Goal: Task Accomplishment & Management: Manage account settings

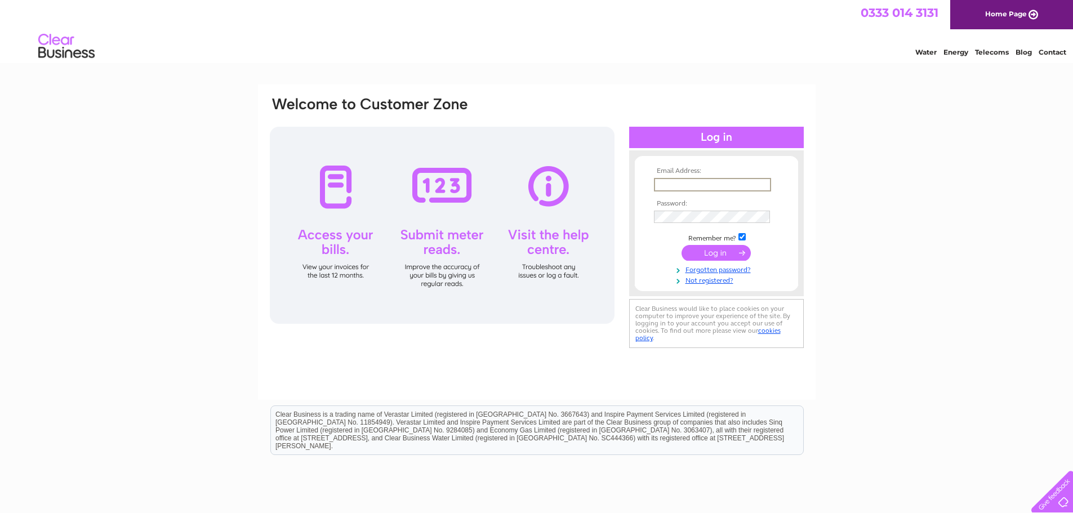
click at [693, 178] on input "text" at bounding box center [712, 185] width 117 height 14
type input "accounts@adrattray.com"
click at [712, 251] on input "submit" at bounding box center [715, 252] width 69 height 16
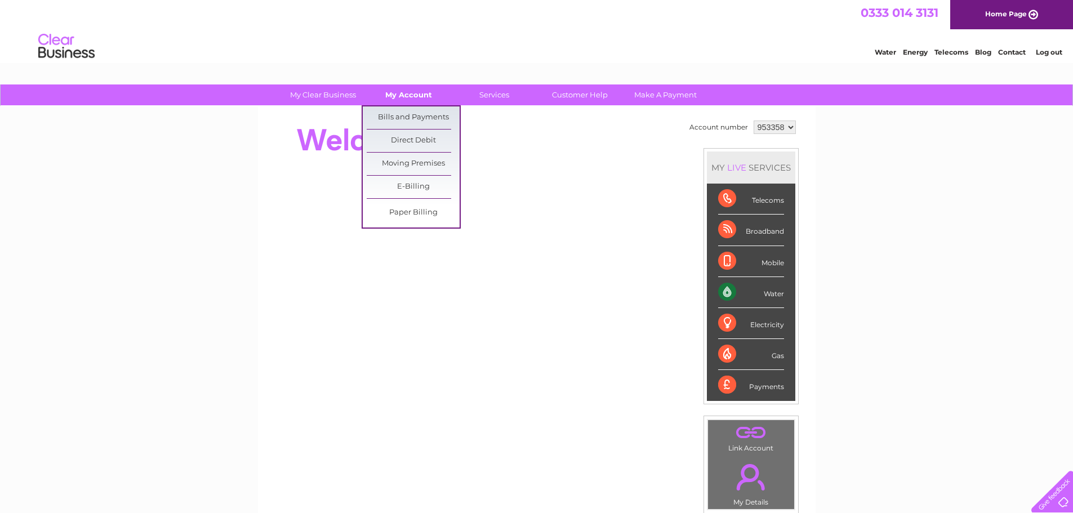
click at [408, 93] on link "My Account" at bounding box center [408, 94] width 93 height 21
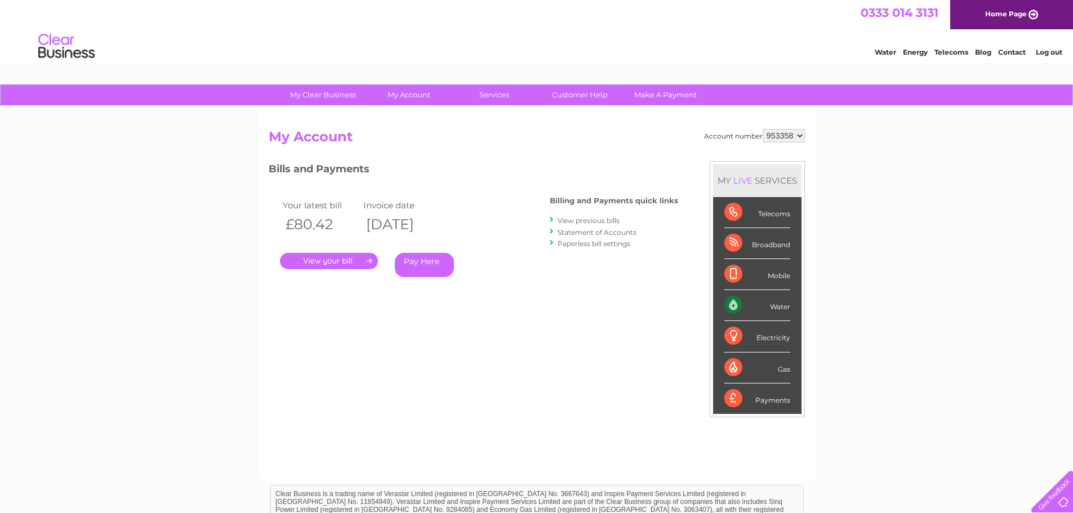
click at [1016, 54] on link "Contact" at bounding box center [1012, 52] width 28 height 8
click at [334, 92] on link "My Clear Business" at bounding box center [322, 94] width 93 height 21
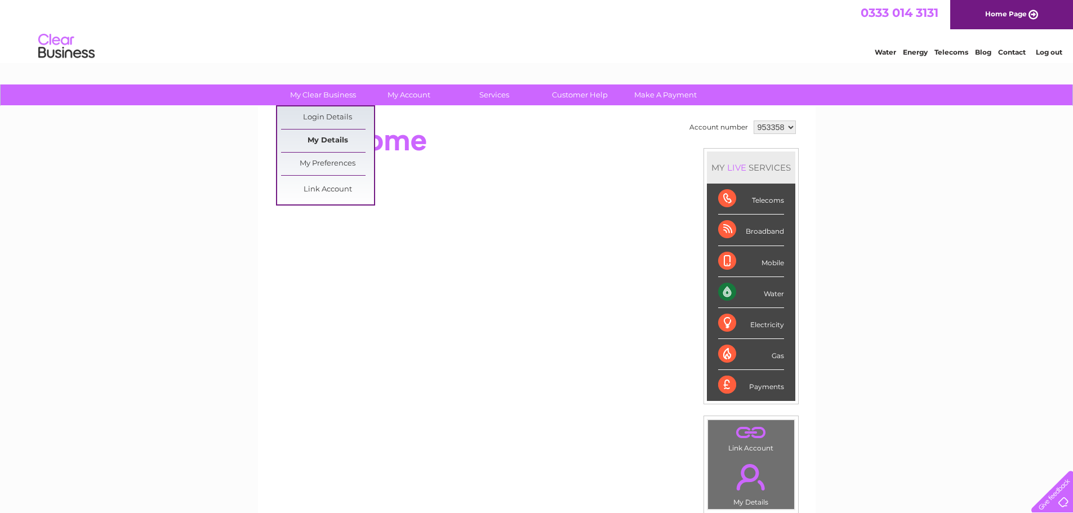
click at [334, 135] on link "My Details" at bounding box center [327, 141] width 93 height 23
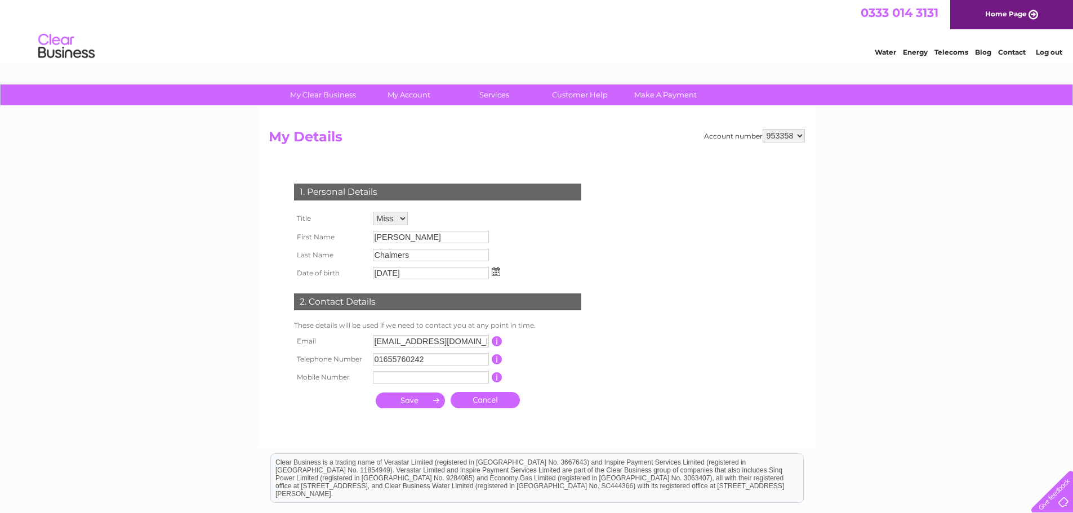
click at [408, 222] on select "Mr Mrs Ms Miss Dr Rev Prof Other" at bounding box center [390, 219] width 35 height 14
click at [458, 168] on div "1. Personal Details Title Mr Mrs Ms Miss Dr Rev Prof Other First Name Sharon La…" at bounding box center [440, 299] width 342 height 276
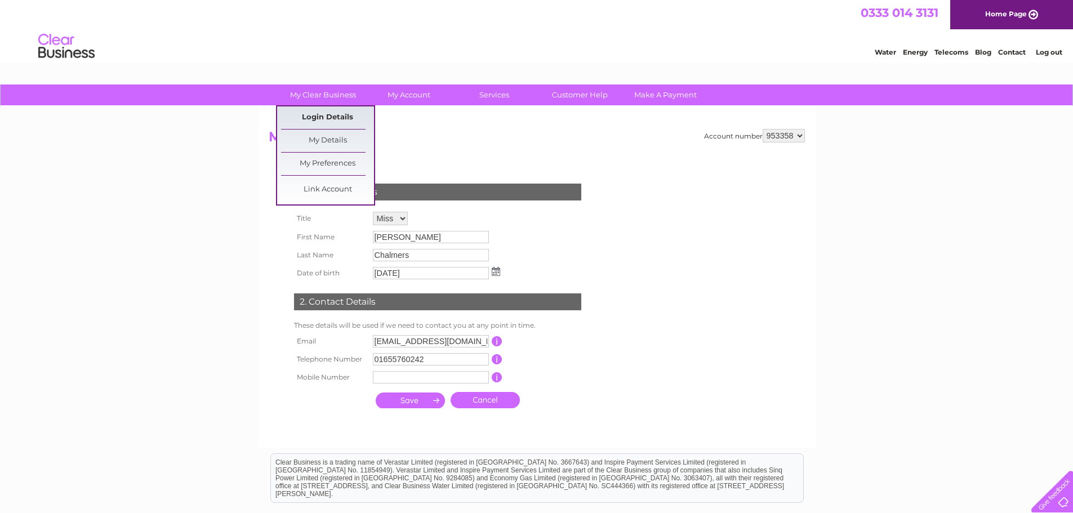
click at [337, 109] on link "Login Details" at bounding box center [327, 117] width 93 height 23
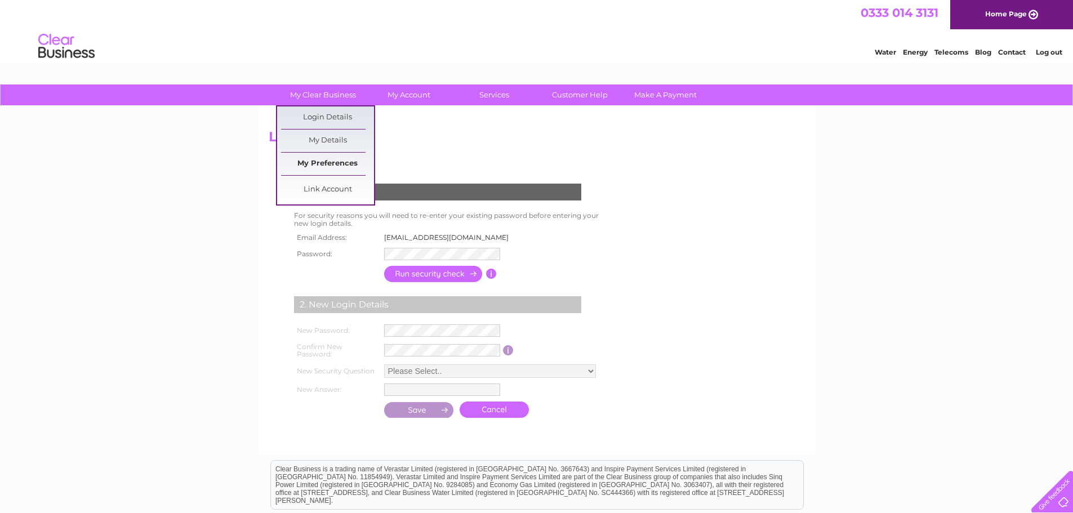
click at [340, 166] on link "My Preferences" at bounding box center [327, 164] width 93 height 23
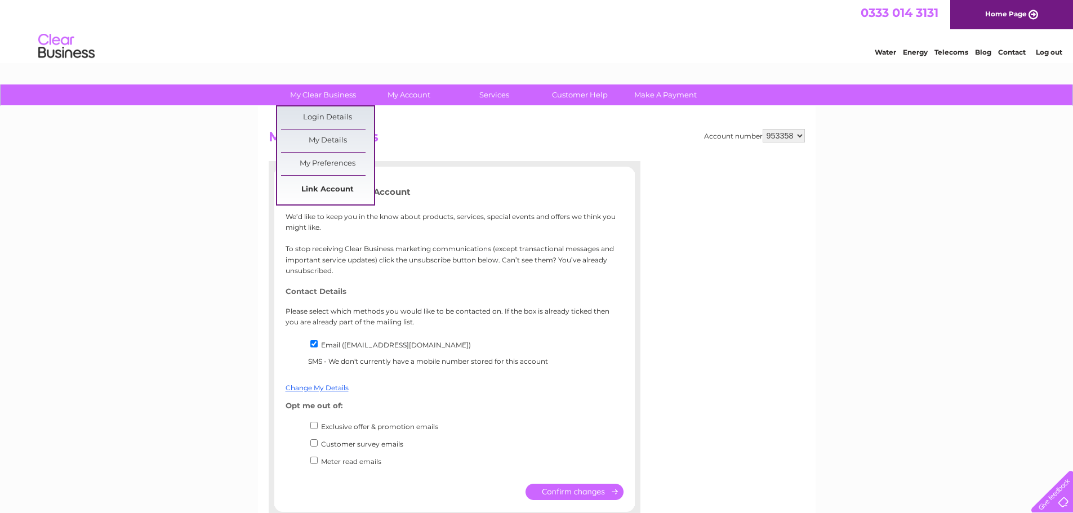
click at [334, 185] on link "Link Account" at bounding box center [327, 190] width 93 height 23
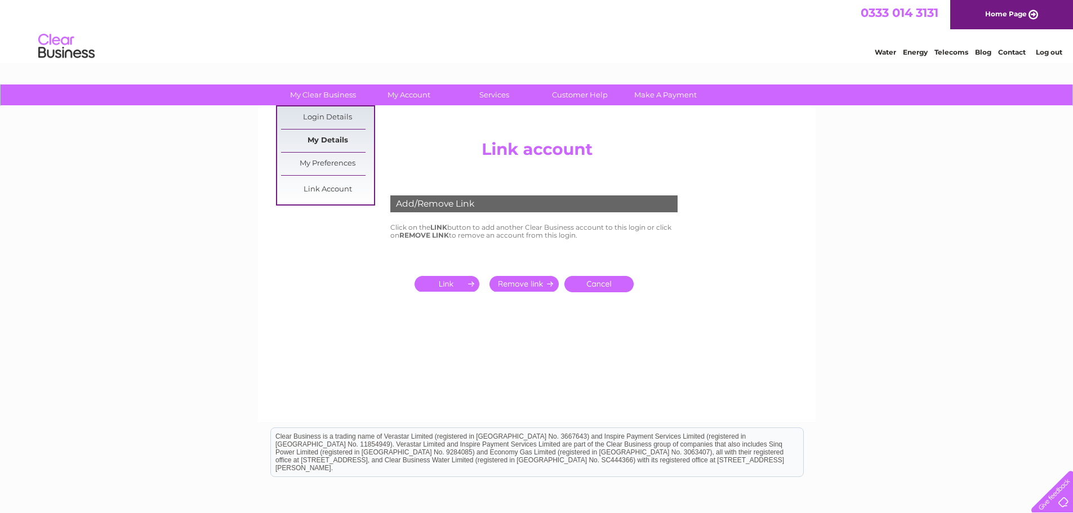
click at [339, 136] on link "My Details" at bounding box center [327, 141] width 93 height 23
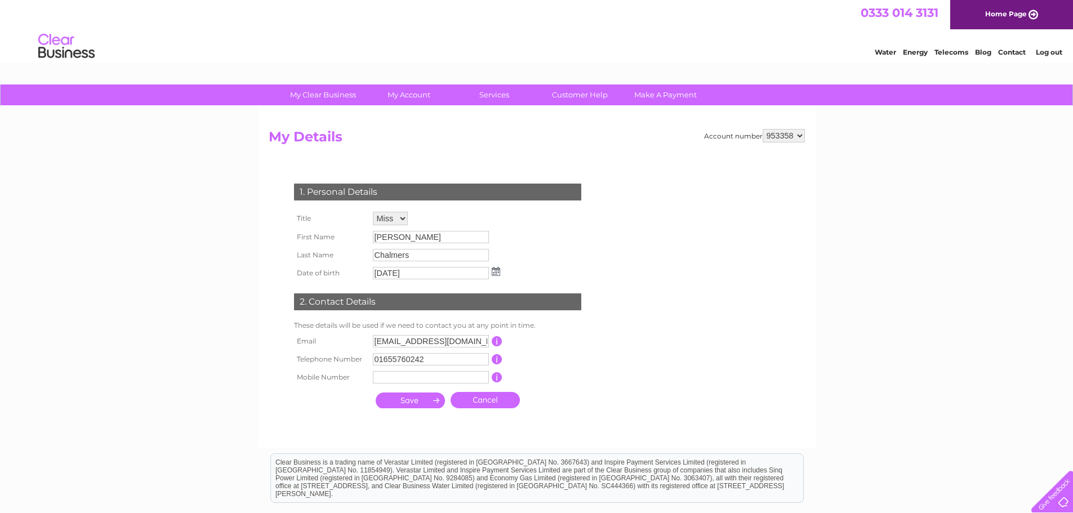
click at [401, 218] on select "Mr Mrs Ms Miss Dr Rev Prof Other" at bounding box center [390, 219] width 35 height 14
select select "Mr"
click at [373, 212] on select "Mr Mrs Ms Miss Dr Rev Prof Other" at bounding box center [391, 219] width 36 height 15
drag, startPoint x: 419, startPoint y: 238, endPoint x: 372, endPoint y: 230, distance: 47.9
click at [373, 239] on input "Sharon" at bounding box center [431, 238] width 117 height 14
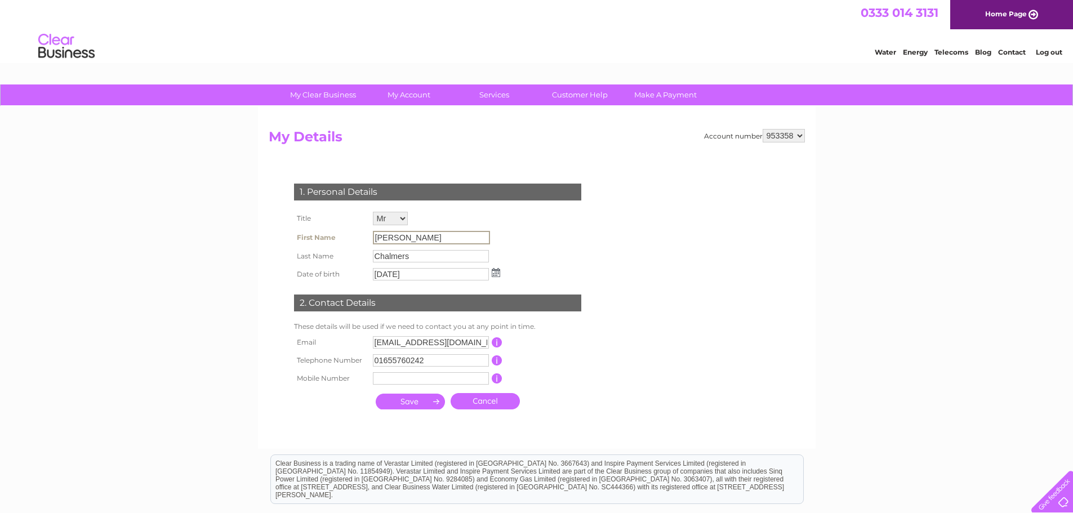
click at [414, 235] on input "Sharon" at bounding box center [431, 238] width 117 height 14
drag, startPoint x: 414, startPoint y: 235, endPoint x: 346, endPoint y: 239, distance: 68.2
click at [346, 239] on tr "First Name Sharon" at bounding box center [397, 237] width 212 height 19
click at [627, 243] on form "Account number 953358 My Details 1. Personal Details Title Mr Mrs Ms Miss Dr Re…" at bounding box center [537, 283] width 536 height 309
click at [412, 260] on input "Chalmers" at bounding box center [431, 255] width 116 height 12
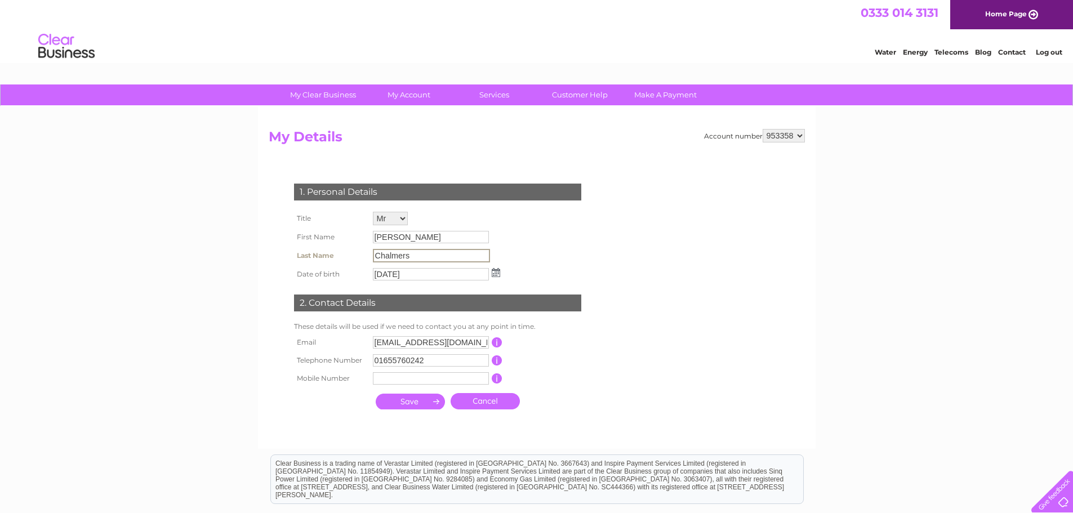
drag, startPoint x: 405, startPoint y: 260, endPoint x: 345, endPoint y: 256, distance: 60.4
click at [345, 256] on tr "Last Name Chalmers" at bounding box center [397, 255] width 212 height 19
click at [432, 262] on input "Chalmers" at bounding box center [431, 256] width 117 height 14
click at [325, 234] on th "First Name" at bounding box center [330, 237] width 79 height 18
click at [310, 220] on th "Title" at bounding box center [330, 218] width 79 height 19
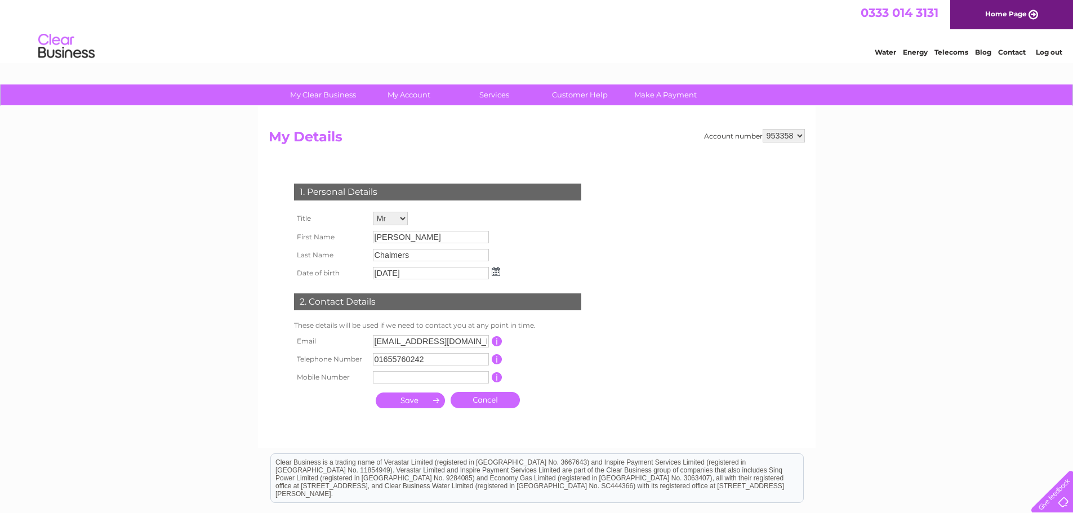
click at [416, 274] on input "22/10/1963" at bounding box center [431, 273] width 116 height 12
click at [394, 220] on select "Mr Mrs Ms Miss Dr Rev Prof Other" at bounding box center [390, 219] width 35 height 14
click at [373, 212] on select "Mr Mrs Ms Miss Dr Rev Prof Other" at bounding box center [391, 219] width 36 height 15
click at [474, 213] on td "Mr Mrs Ms Miss Dr Rev Prof Other" at bounding box center [436, 219] width 133 height 20
click at [398, 222] on select "Mr Mrs Ms Miss Dr Rev Prof Other" at bounding box center [390, 219] width 35 height 14
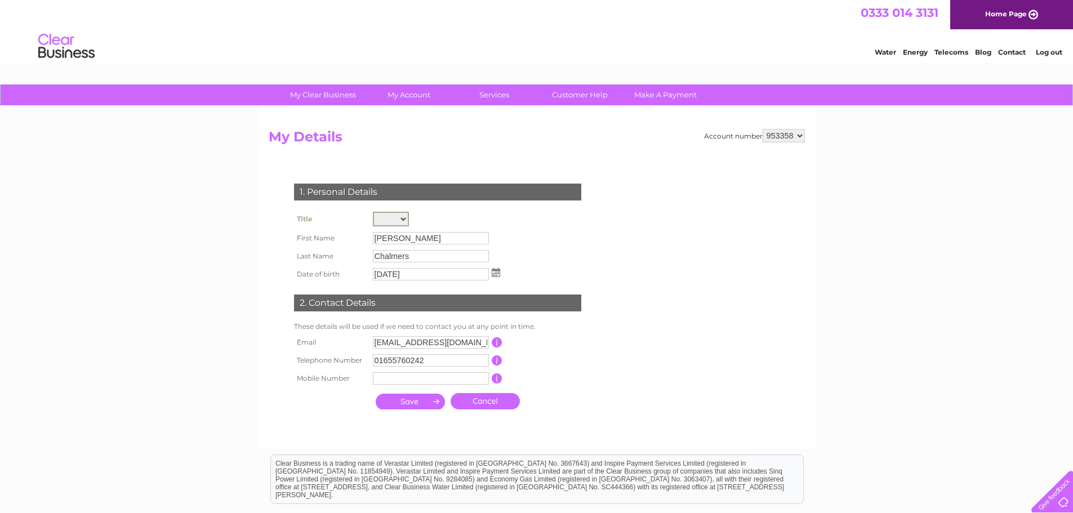
select select "Miss"
click at [373, 212] on select "Mr Mrs Ms Miss Dr Rev Prof Other" at bounding box center [391, 219] width 36 height 15
click at [588, 237] on div "1. Personal Details Title Mr Mrs Ms Miss Dr Rev Prof Other First Name Sharon La…" at bounding box center [440, 293] width 342 height 243
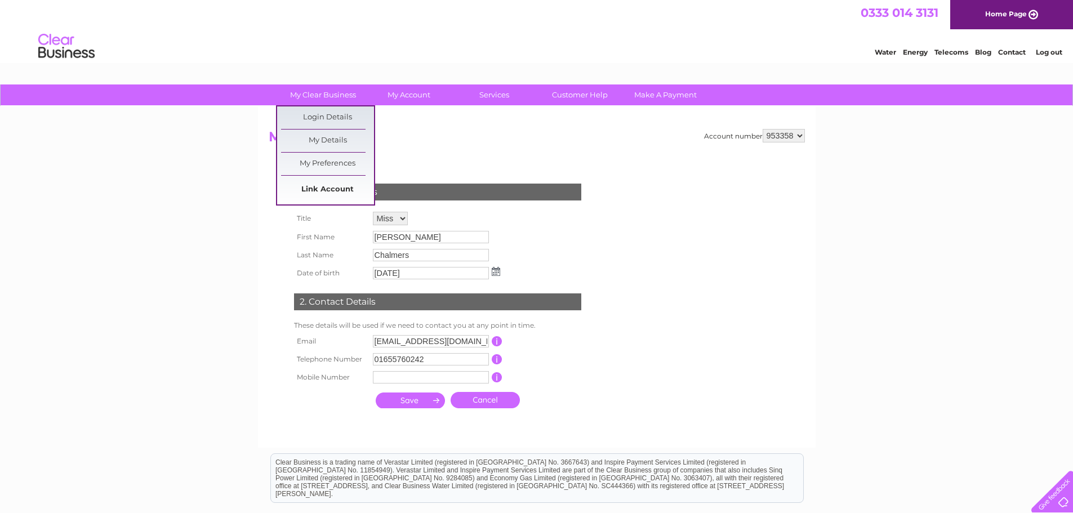
click at [344, 193] on link "Link Account" at bounding box center [327, 190] width 93 height 23
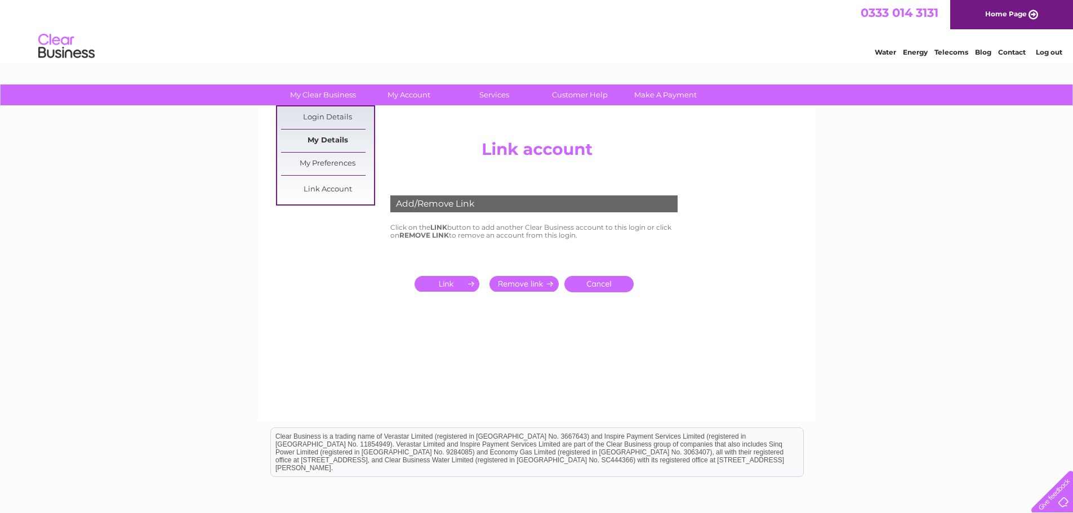
click at [337, 131] on link "My Details" at bounding box center [327, 141] width 93 height 23
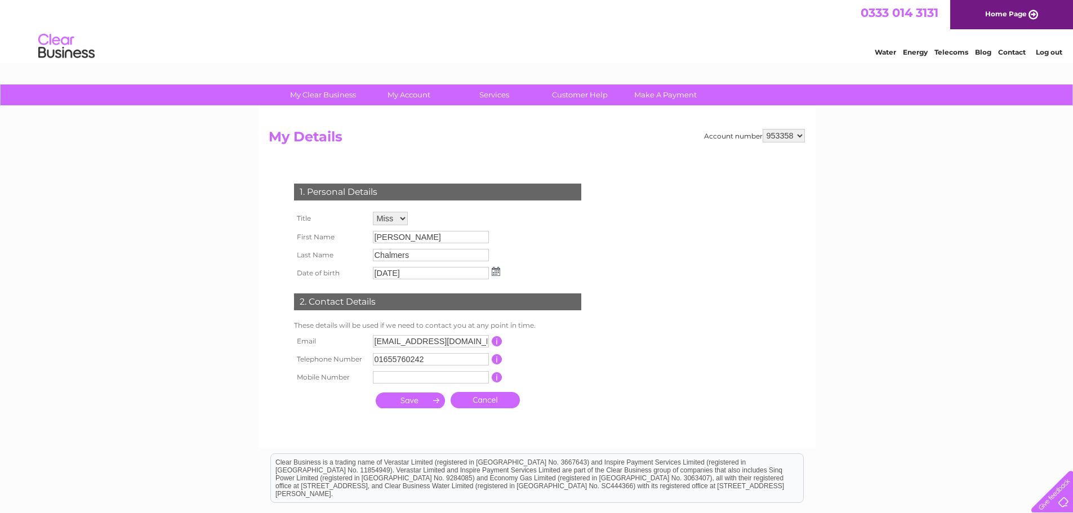
click at [445, 244] on td "[PERSON_NAME]" at bounding box center [436, 237] width 133 height 18
drag, startPoint x: 420, startPoint y: 239, endPoint x: 346, endPoint y: 242, distance: 73.8
click at [346, 242] on tr "First Name Sharon" at bounding box center [397, 237] width 212 height 19
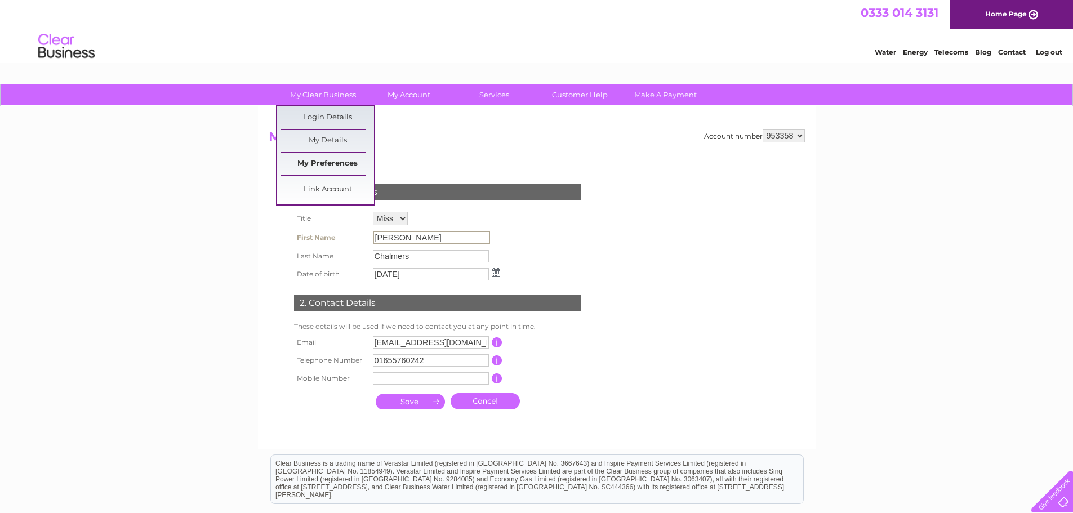
click at [322, 160] on link "My Preferences" at bounding box center [327, 164] width 93 height 23
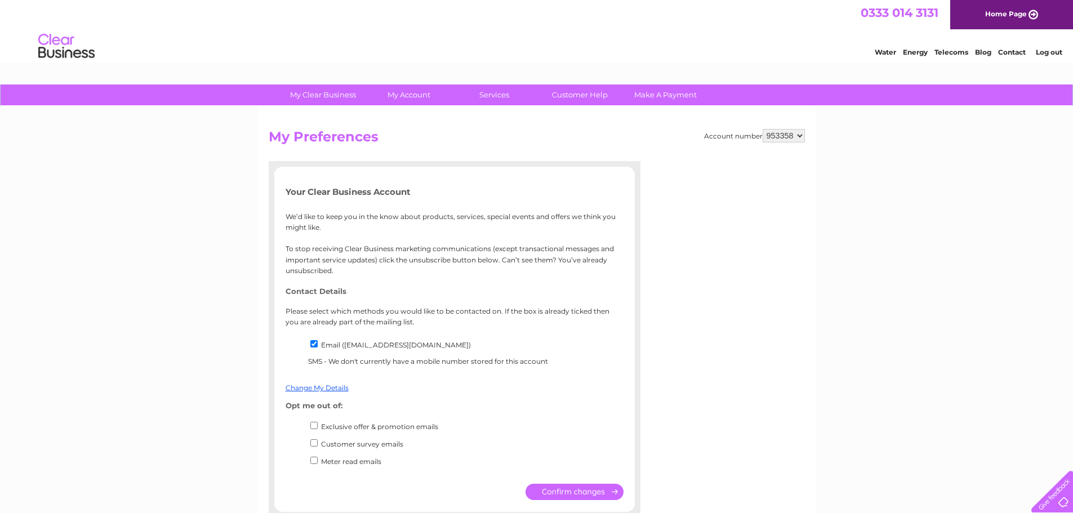
click at [318, 345] on li "Email (accounts@adrattray.com)" at bounding box center [465, 346] width 315 height 17
click at [313, 345] on input "Email (accounts@adrattray.com)" at bounding box center [313, 343] width 7 height 7
checkbox input "false"
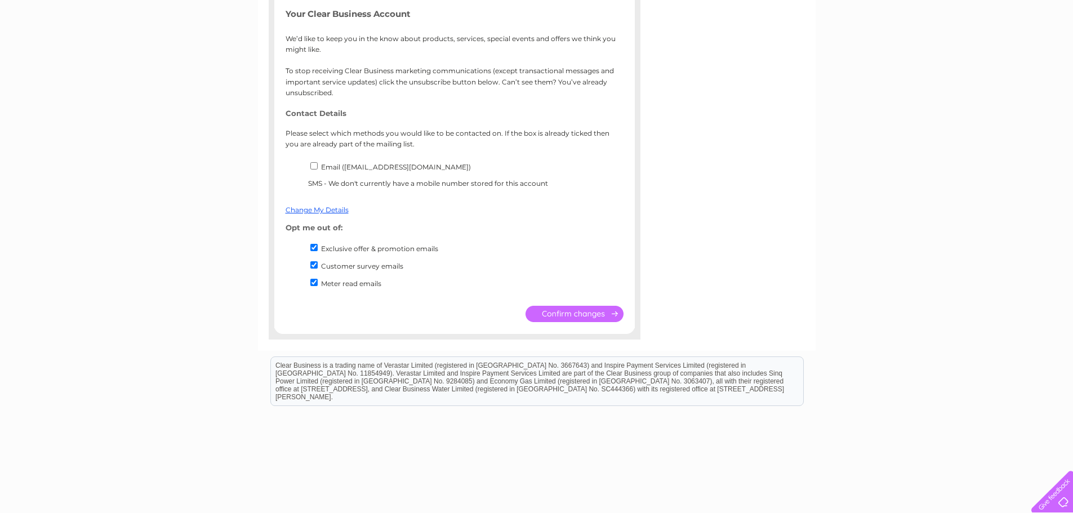
scroll to position [188, 0]
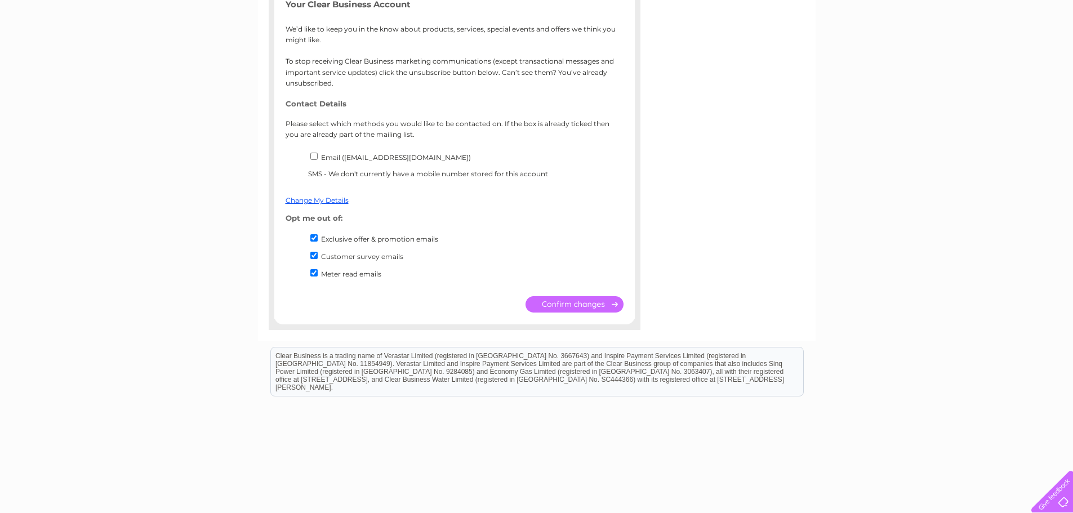
click at [560, 308] on input "submit" at bounding box center [574, 304] width 98 height 16
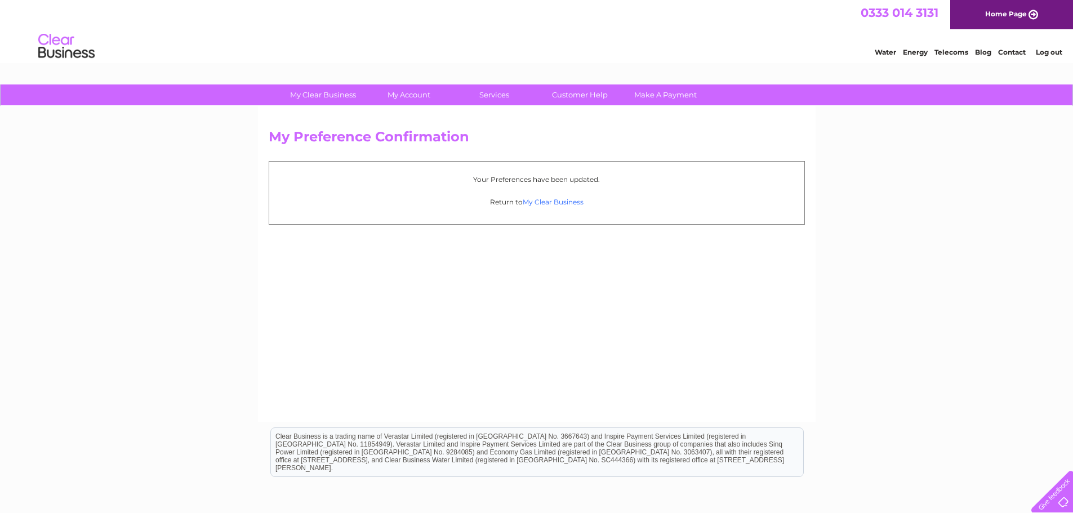
click at [543, 202] on link "My Clear Business" at bounding box center [553, 202] width 61 height 8
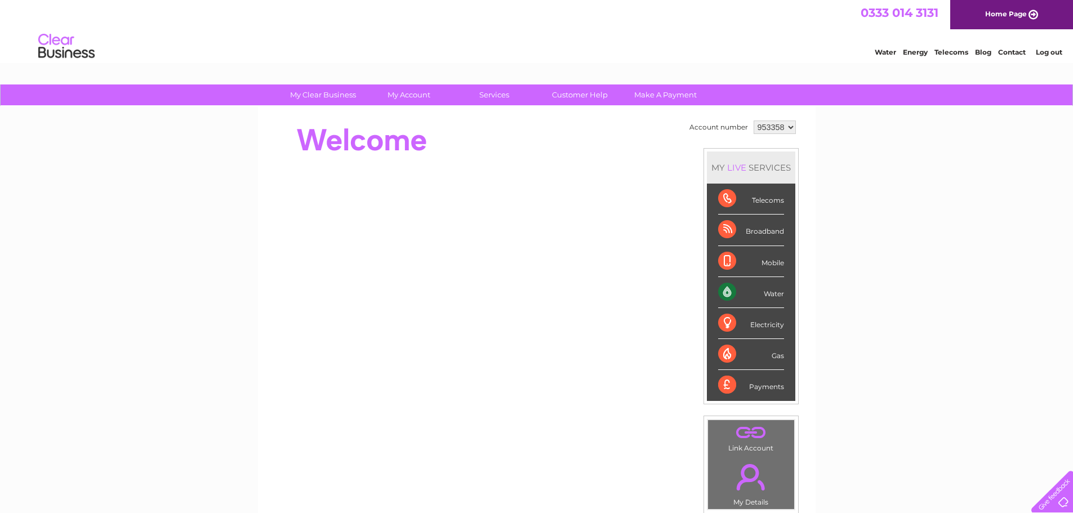
scroll to position [188, 0]
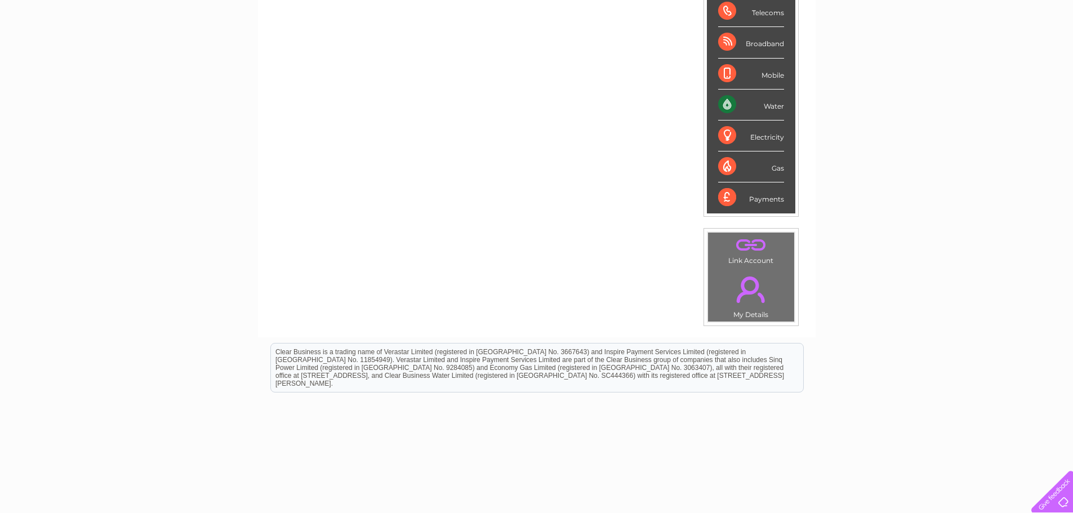
click at [749, 306] on link "." at bounding box center [751, 289] width 81 height 39
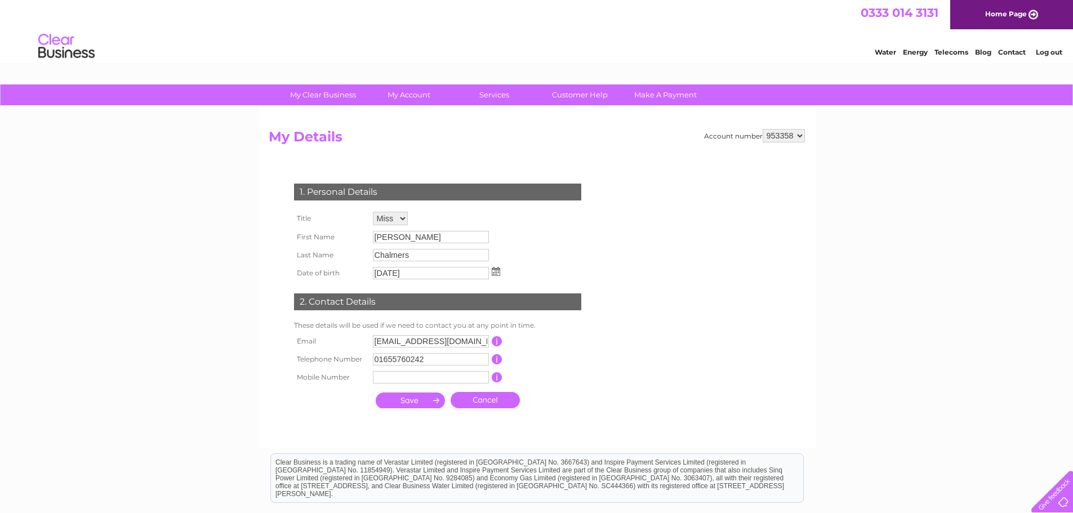
click at [475, 229] on td "Sharon" at bounding box center [436, 237] width 133 height 18
drag, startPoint x: 431, startPoint y: 231, endPoint x: 397, endPoint y: 234, distance: 34.5
click at [413, 234] on input "Sharon" at bounding box center [431, 238] width 117 height 14
click at [397, 234] on input "Sharon" at bounding box center [431, 238] width 117 height 14
click at [1018, 51] on link "Contact" at bounding box center [1012, 52] width 28 height 8
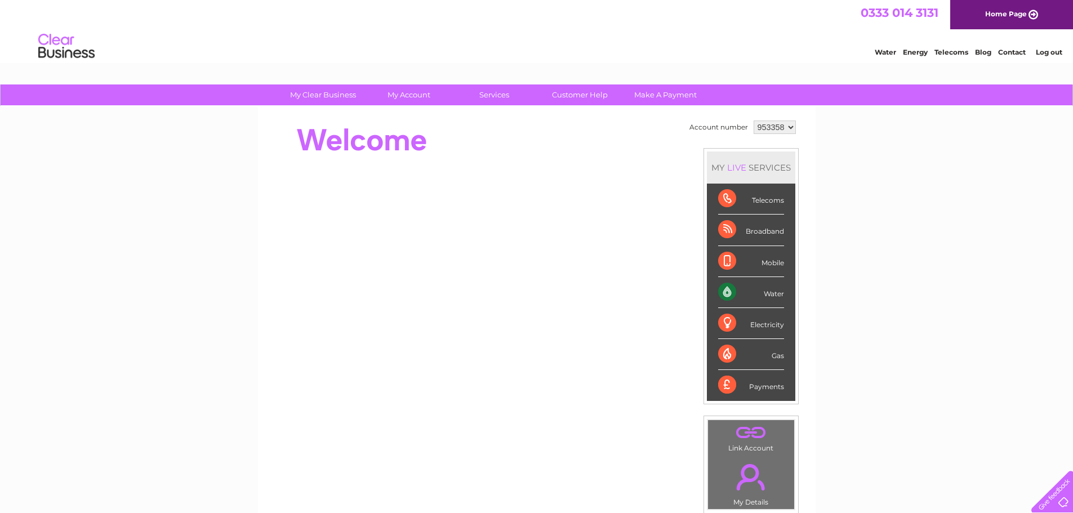
click at [1014, 59] on div "Water Energy Telecoms Blog Contact Log out" at bounding box center [536, 47] width 1073 height 37
click at [1013, 49] on link "Contact" at bounding box center [1012, 52] width 28 height 8
click at [574, 95] on link "Customer Help" at bounding box center [579, 94] width 93 height 21
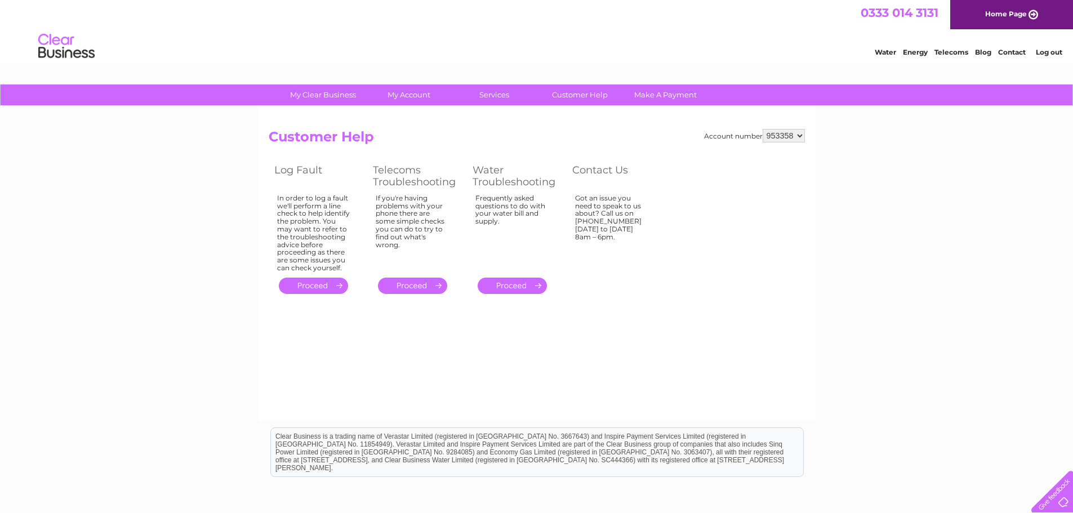
click at [1009, 50] on link "Contact" at bounding box center [1012, 52] width 28 height 8
